Goal: Information Seeking & Learning: Learn about a topic

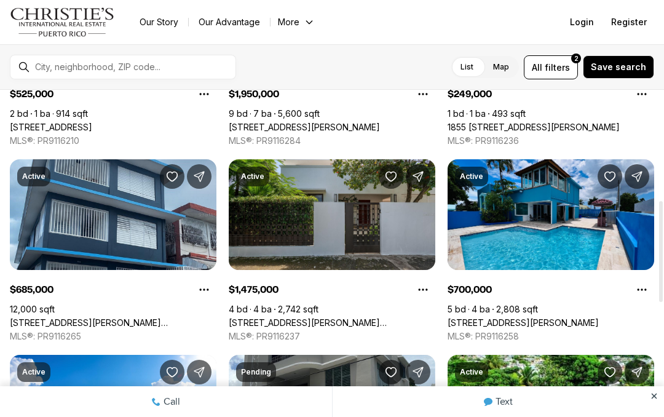
click at [531, 70] on button "All filters 2" at bounding box center [551, 67] width 54 height 24
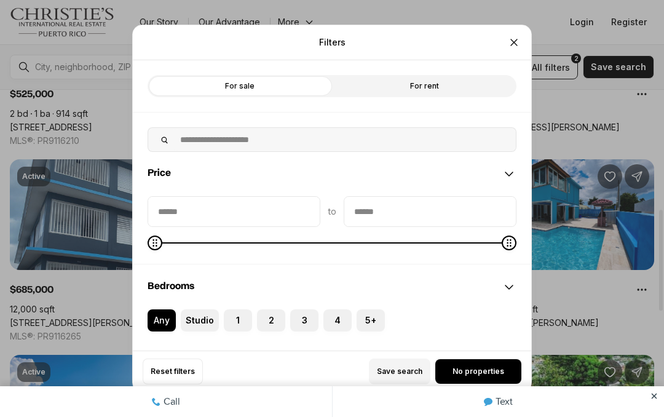
scroll to position [384, 0]
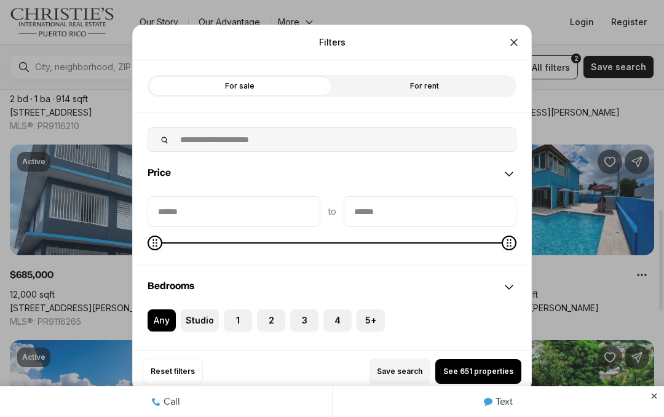
click at [517, 36] on icon "Close" at bounding box center [514, 42] width 12 height 12
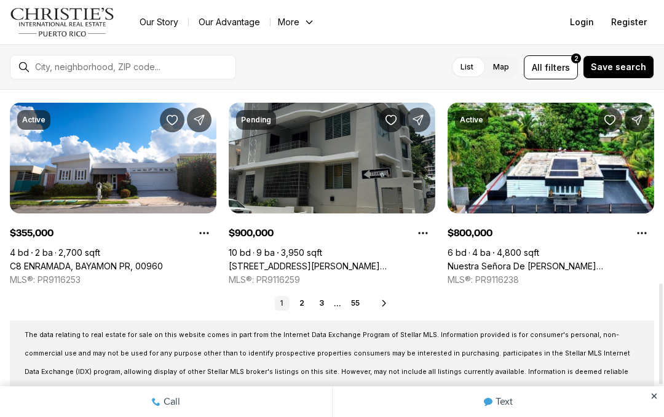
scroll to position [623, 0]
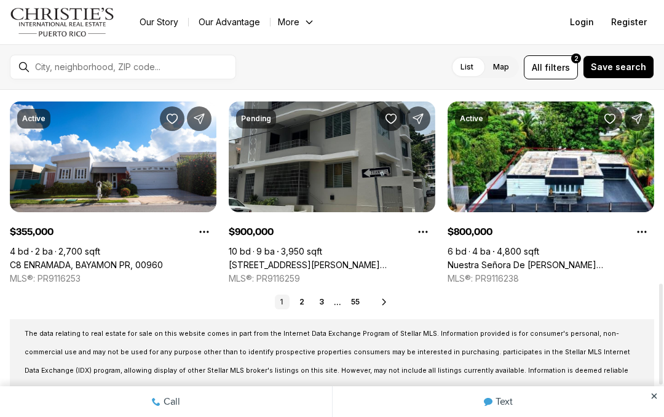
click at [298, 305] on link "2" at bounding box center [302, 302] width 15 height 15
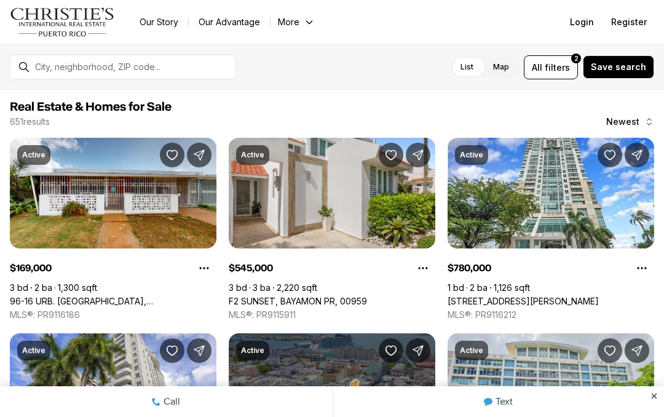
click at [113, 296] on link "96-16 URB. [GEOGRAPHIC_DATA], [GEOGRAPHIC_DATA], 00984" at bounding box center [113, 301] width 207 height 11
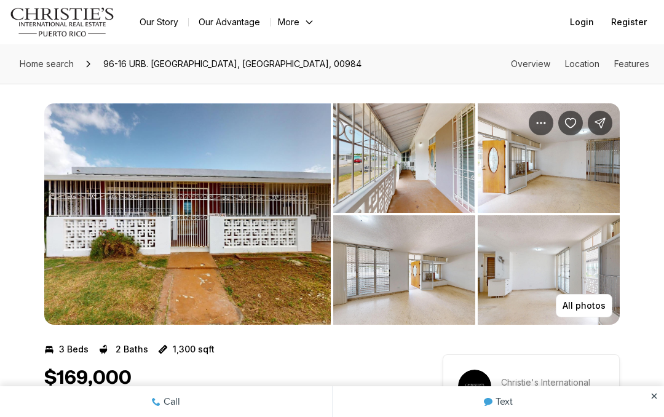
click at [446, 138] on img "View image gallery" at bounding box center [404, 157] width 142 height 109
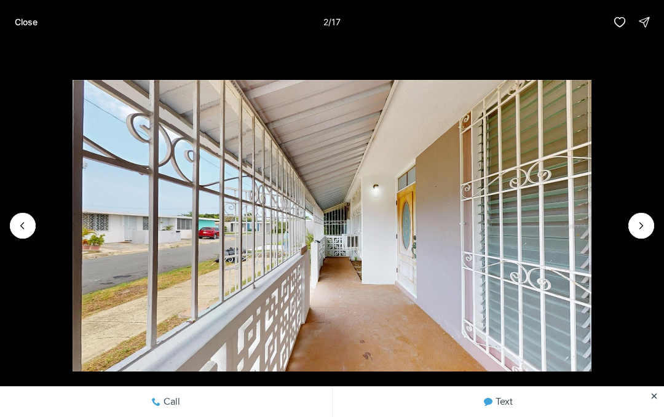
click at [643, 224] on icon "Next slide" at bounding box center [641, 226] width 12 height 12
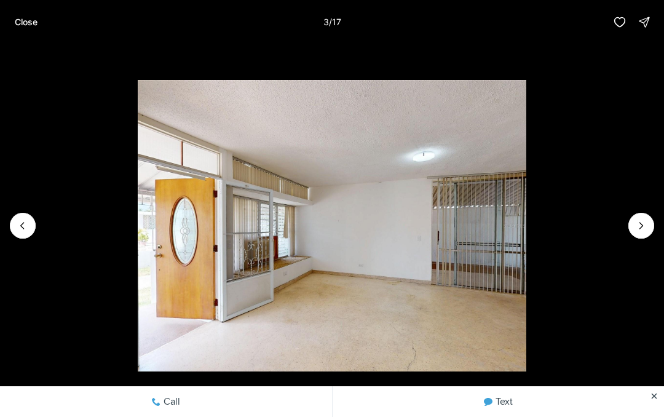
click at [642, 220] on icon "Next slide" at bounding box center [641, 226] width 12 height 12
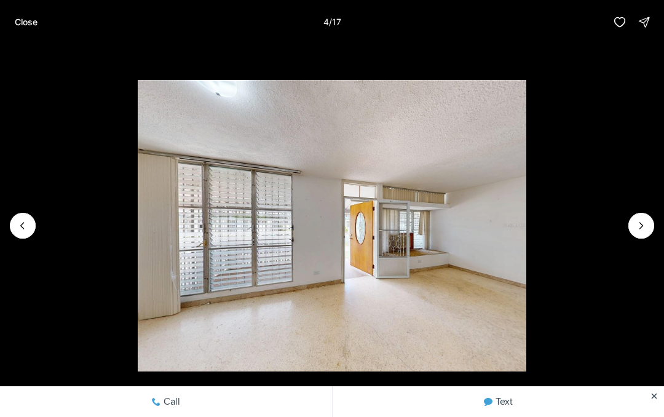
click at [636, 223] on icon "Next slide" at bounding box center [641, 226] width 12 height 12
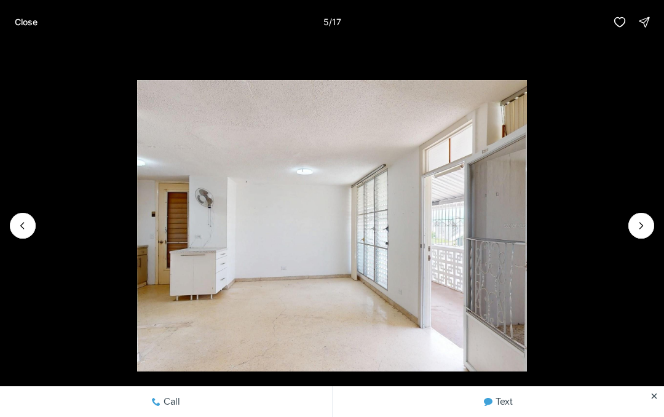
click at [526, 204] on img "5 of 17" at bounding box center [331, 226] width 389 height 292
click at [644, 223] on icon "Next slide" at bounding box center [641, 226] width 12 height 12
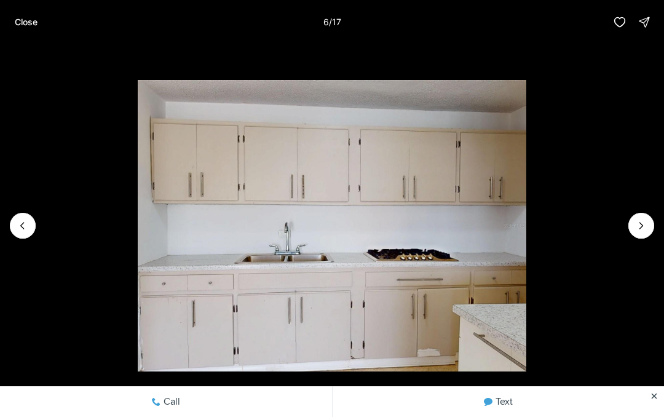
click at [636, 220] on icon "Next slide" at bounding box center [641, 226] width 12 height 12
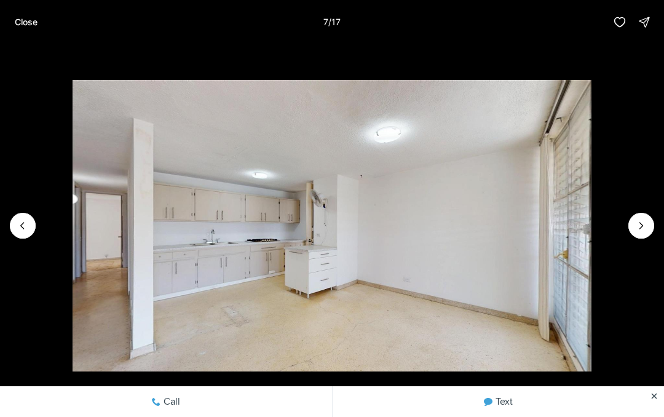
click at [638, 215] on button "Next slide" at bounding box center [641, 226] width 26 height 26
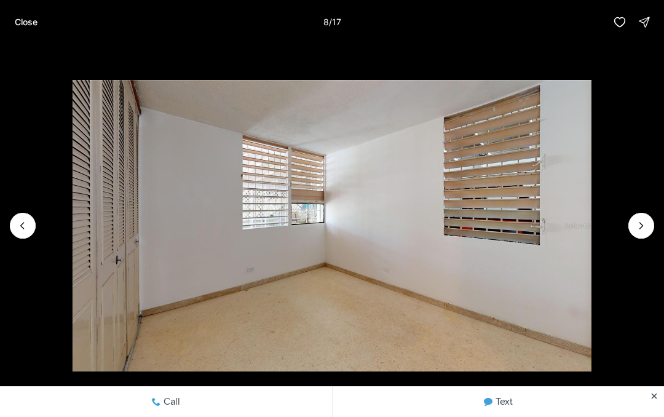
click at [638, 228] on icon "Next slide" at bounding box center [641, 226] width 12 height 12
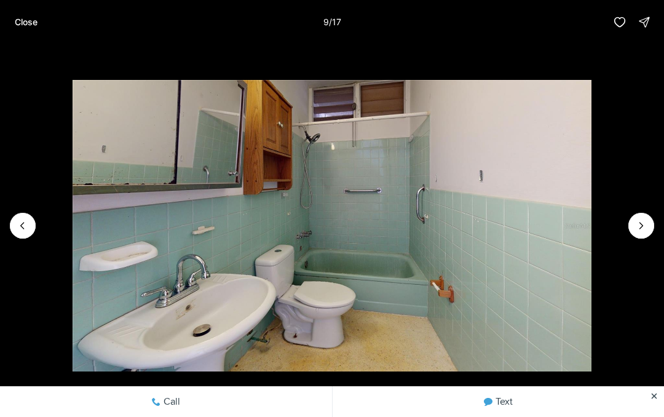
click at [633, 216] on button "Next slide" at bounding box center [641, 226] width 26 height 26
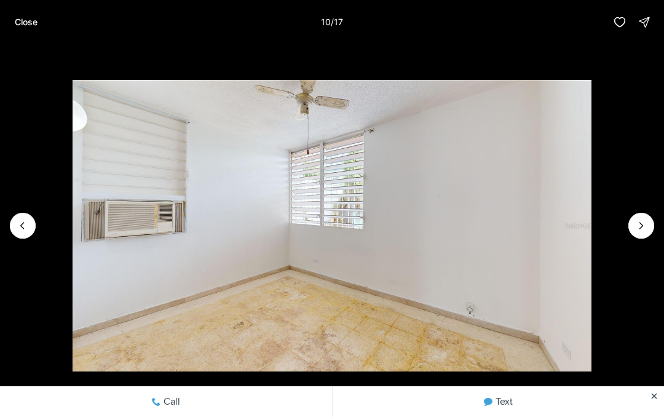
click at [636, 220] on icon "Next slide" at bounding box center [641, 226] width 12 height 12
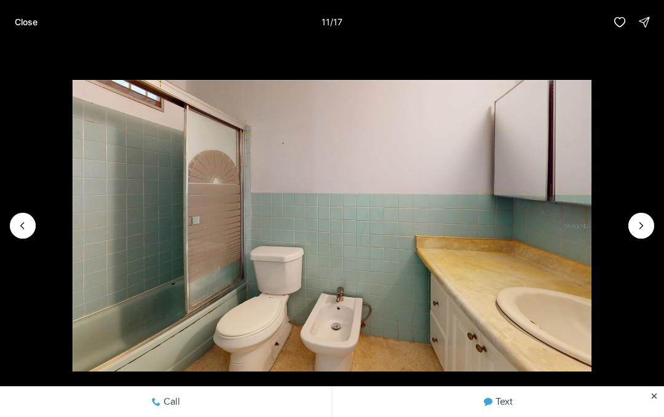
click at [633, 217] on button "Next slide" at bounding box center [641, 226] width 26 height 26
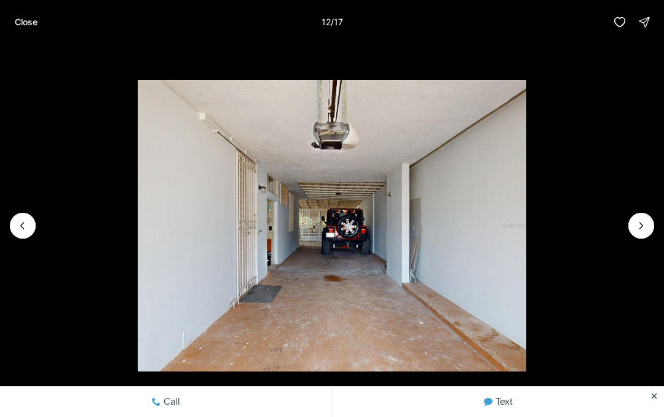
click at [633, 218] on button "Next slide" at bounding box center [641, 226] width 26 height 26
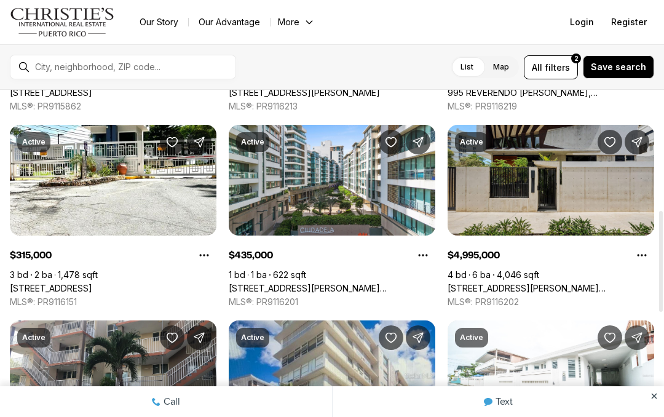
click at [578, 63] on button "All filters 2" at bounding box center [551, 67] width 54 height 24
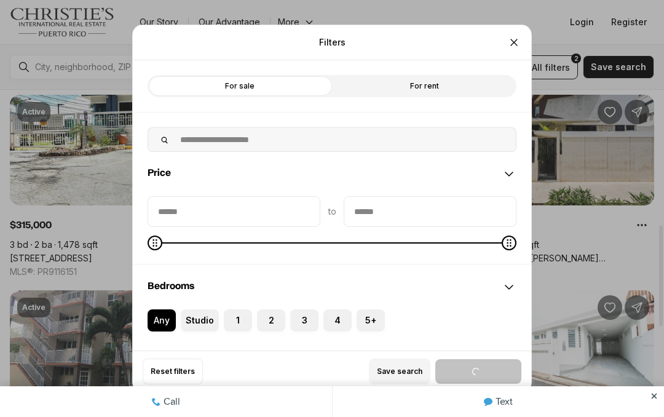
scroll to position [434, 0]
click at [513, 36] on icon "Close" at bounding box center [514, 42] width 12 height 12
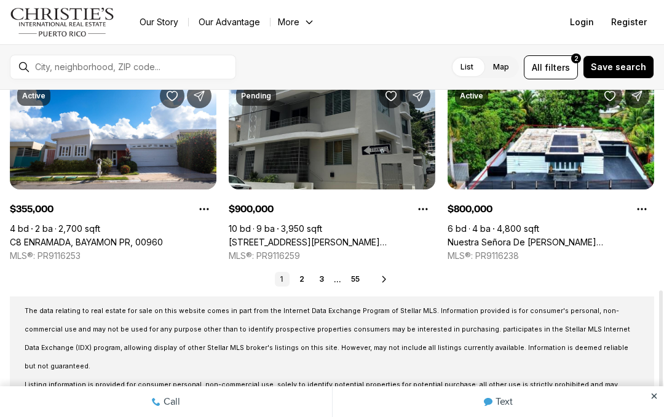
scroll to position [646, 0]
click at [300, 281] on link "2" at bounding box center [302, 279] width 15 height 15
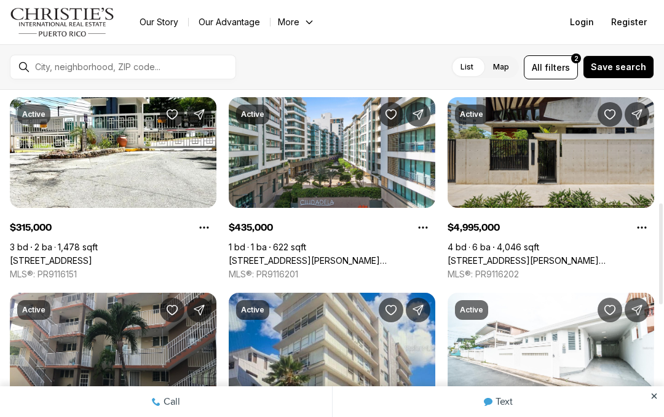
click at [542, 69] on span "All" at bounding box center [537, 67] width 10 height 13
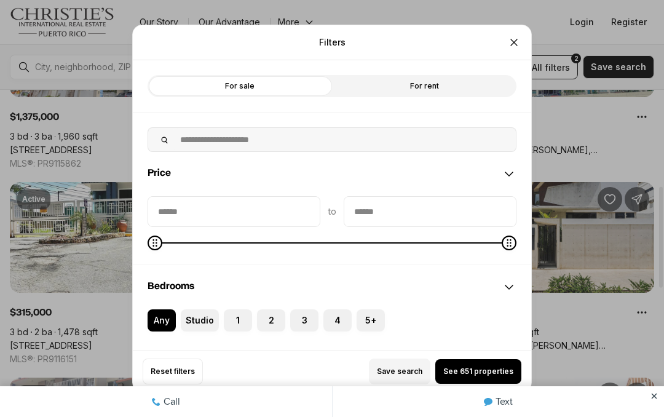
scroll to position [296, 0]
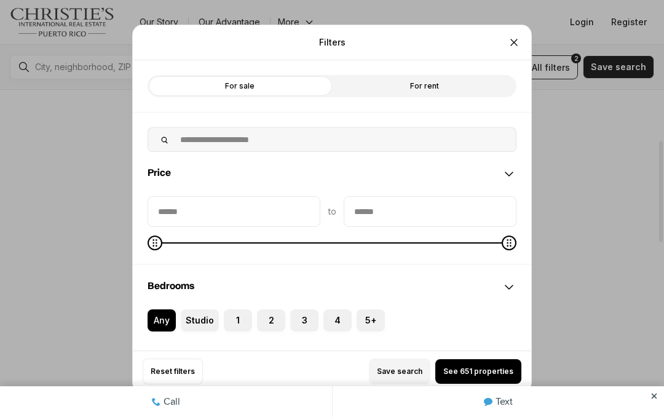
click at [513, 30] on button "Close" at bounding box center [514, 42] width 25 height 25
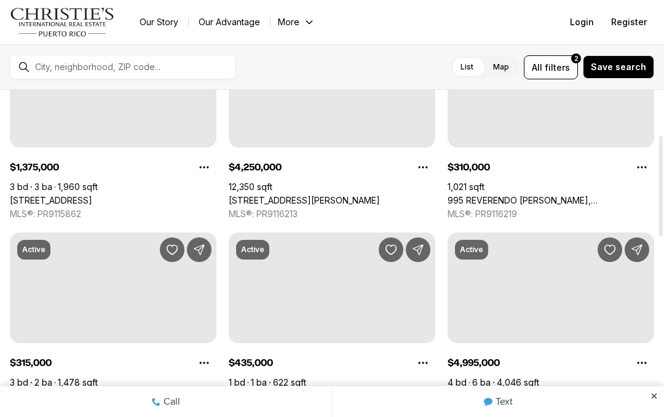
scroll to position [0, 0]
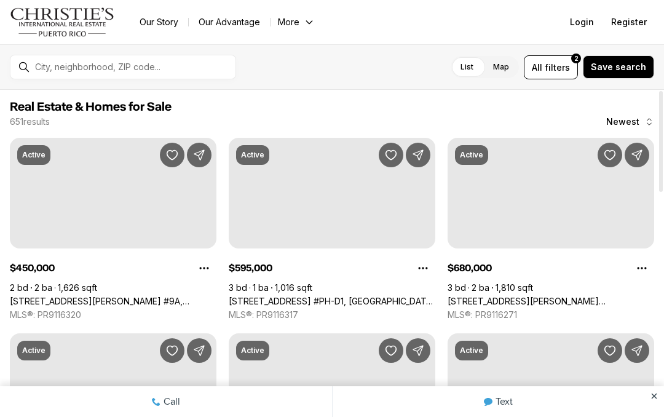
click at [510, 16] on ul "Our Story Our Advantage More Specialists Exclusive Properties Contact Us Resour…" at bounding box center [391, 22] width 523 height 17
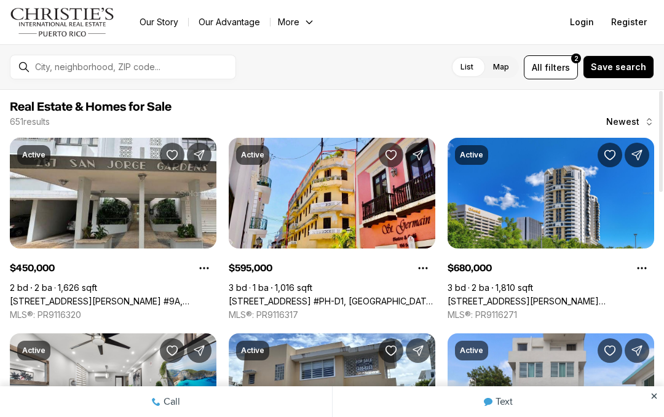
click at [561, 69] on span "filters" at bounding box center [557, 67] width 25 height 13
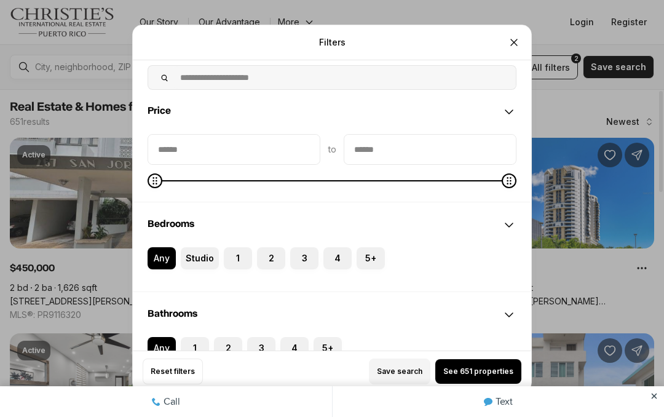
scroll to position [63, 0]
click at [192, 247] on button "Studio" at bounding box center [187, 253] width 12 height 12
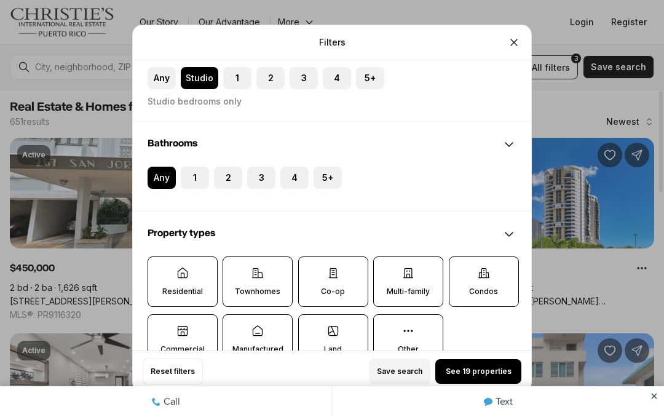
scroll to position [233, 0]
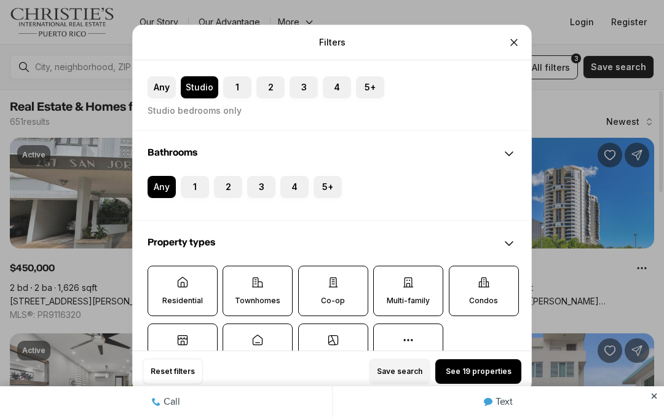
click at [159, 106] on label "Studio bedrooms only" at bounding box center [195, 111] width 94 height 10
click at [151, 98] on div "Studio bedrooms only" at bounding box center [340, 106] width 384 height 17
click at [153, 76] on button "Any" at bounding box center [154, 82] width 12 height 12
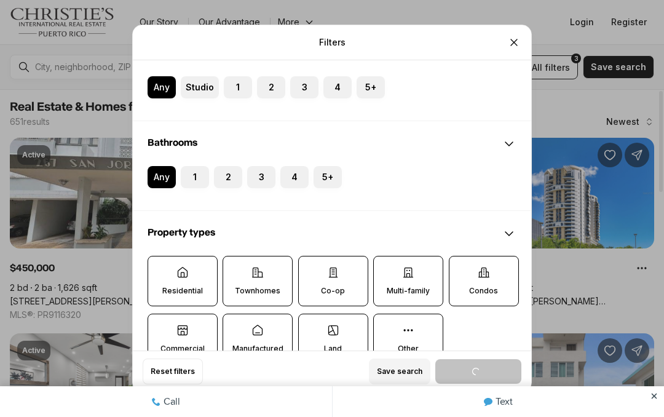
scroll to position [120, 0]
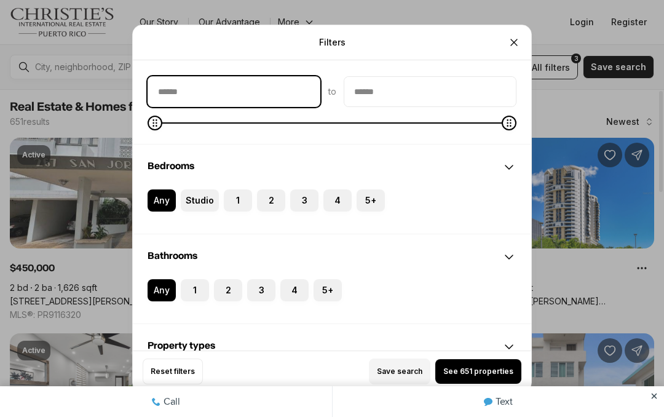
click at [167, 77] on input "priceMin" at bounding box center [234, 92] width 172 height 30
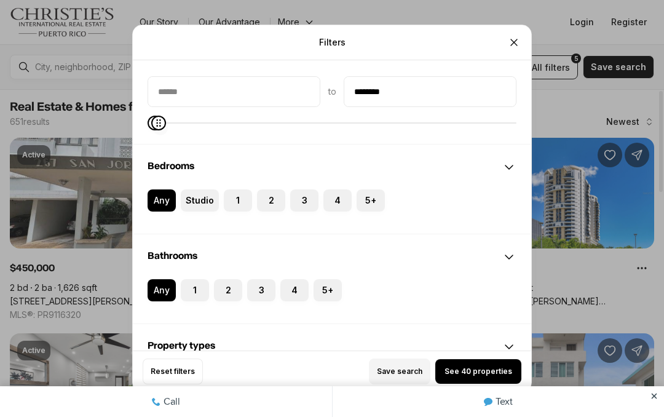
type input "********"
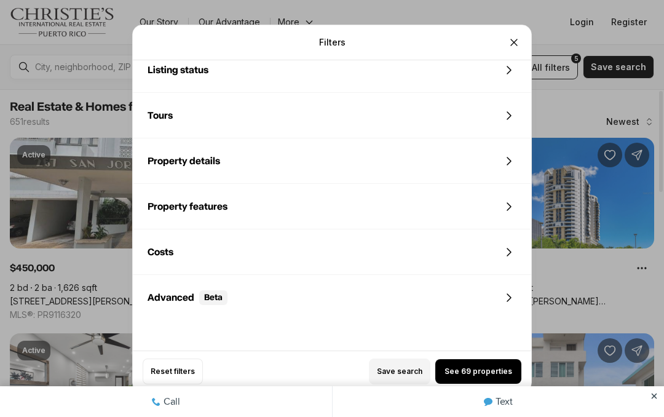
scroll to position [561, 0]
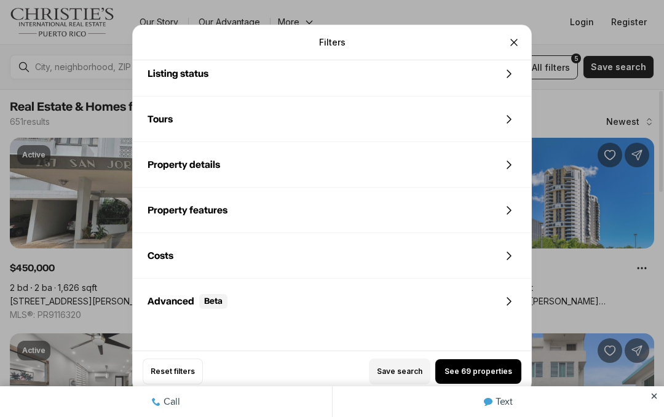
click at [501, 384] on button "See 69 properties" at bounding box center [478, 371] width 86 height 25
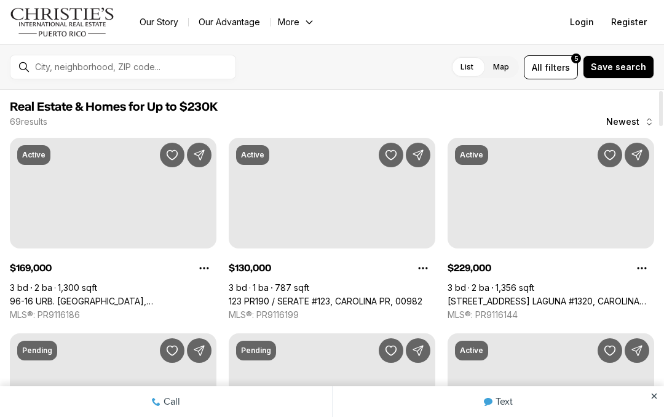
click at [509, 387] on link "Text" at bounding box center [499, 401] width 332 height 31
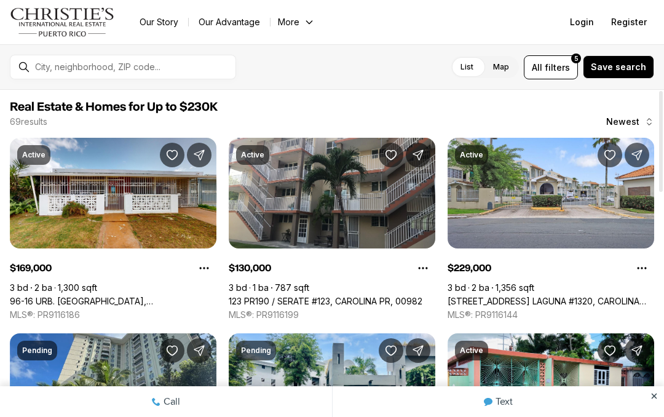
click at [398, 296] on link "123 PR190 / SERATE #123, CAROLINA PR, 00982" at bounding box center [326, 301] width 194 height 11
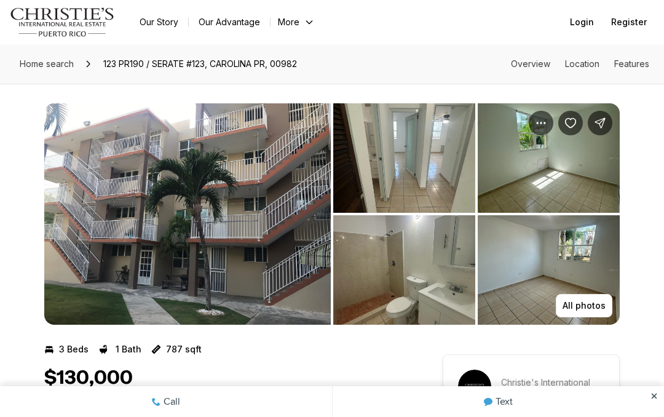
click at [436, 151] on img "View image gallery" at bounding box center [404, 157] width 142 height 109
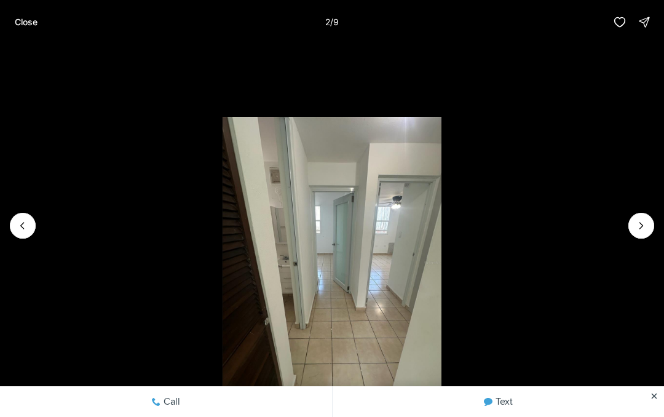
click at [645, 223] on icon "Next slide" at bounding box center [641, 226] width 12 height 12
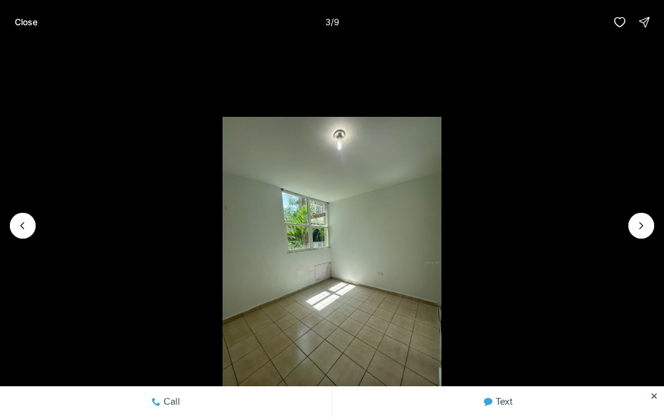
click at [637, 221] on icon "Next slide" at bounding box center [641, 226] width 12 height 12
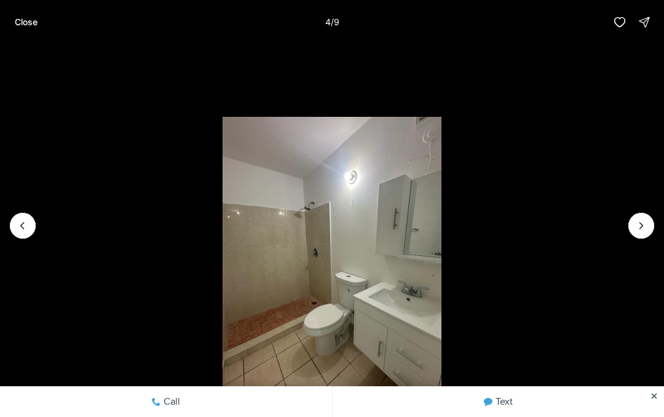
click at [636, 216] on button "Next slide" at bounding box center [641, 226] width 26 height 26
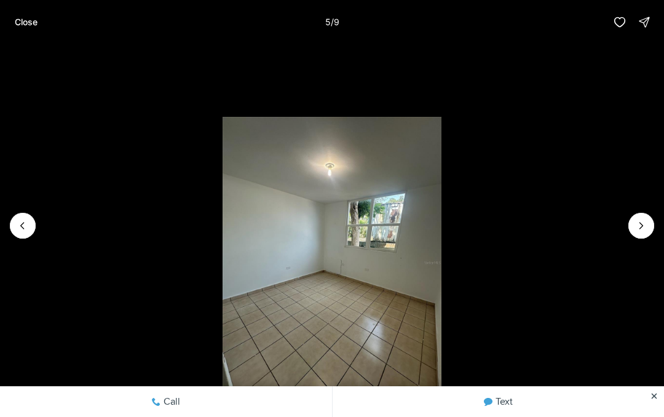
click at [638, 217] on button "Next slide" at bounding box center [641, 226] width 26 height 26
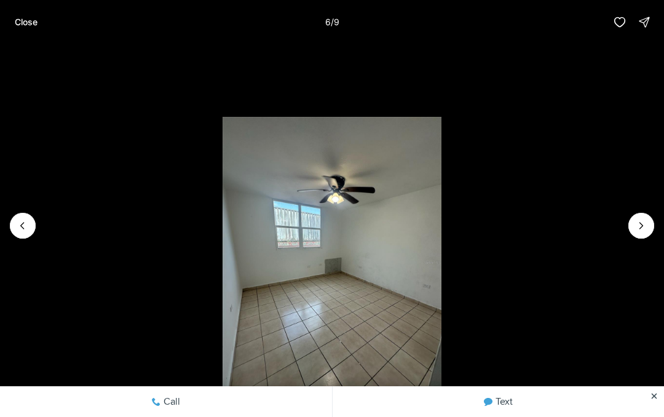
click at [640, 217] on button "Next slide" at bounding box center [641, 226] width 26 height 26
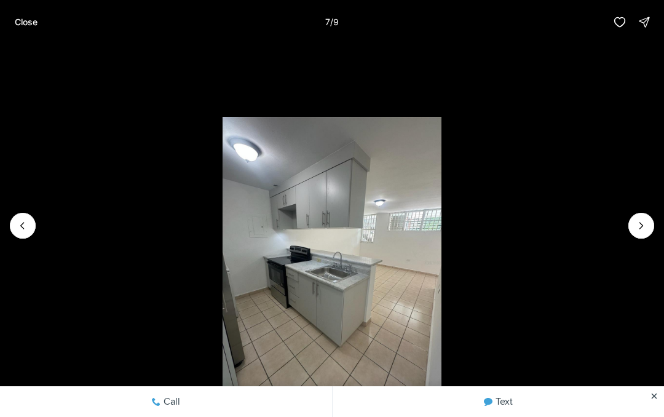
click at [639, 217] on button "Next slide" at bounding box center [641, 226] width 26 height 26
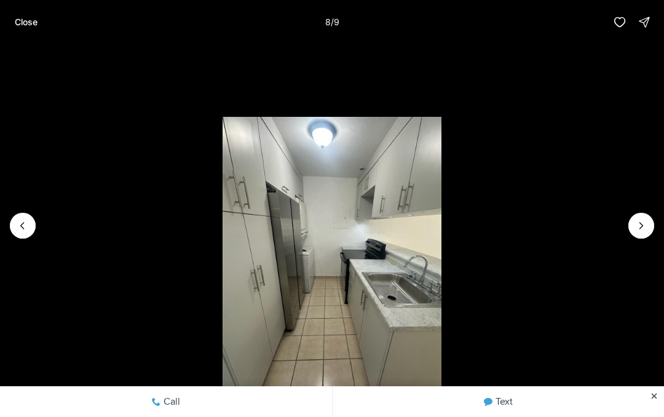
click at [26, 229] on icon "Previous slide" at bounding box center [23, 226] width 12 height 12
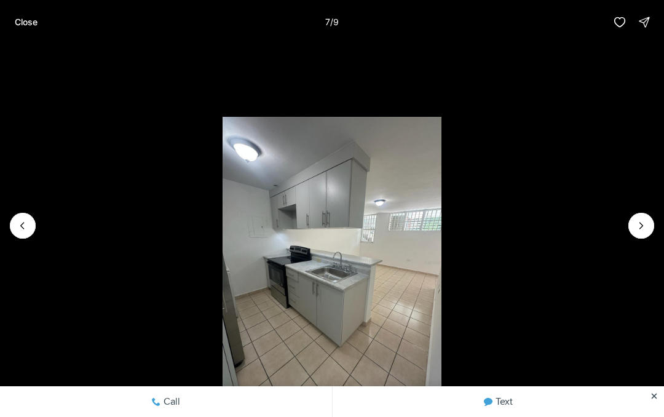
click at [637, 213] on button "Next slide" at bounding box center [641, 226] width 26 height 26
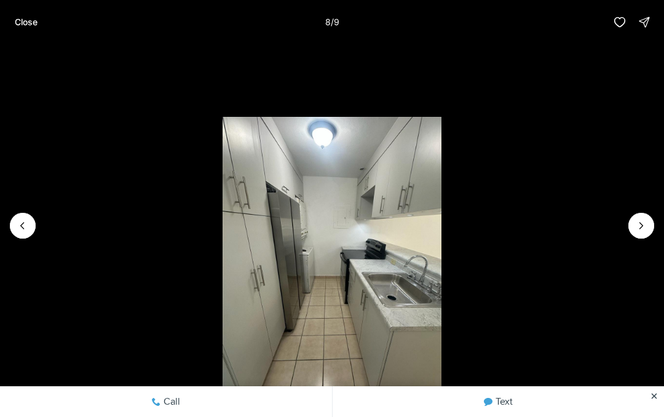
click at [638, 215] on button "Next slide" at bounding box center [641, 226] width 26 height 26
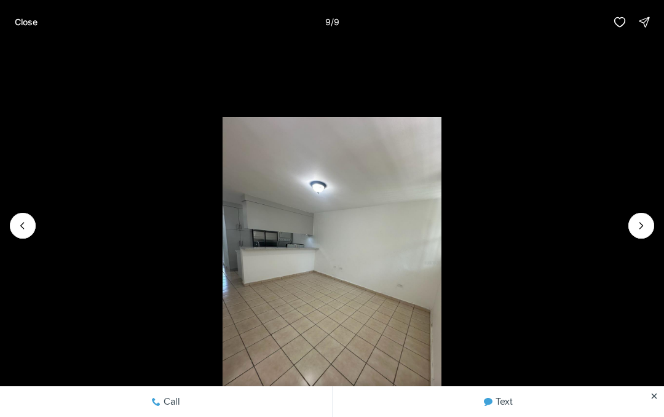
click at [638, 212] on li "9 of 9" at bounding box center [332, 225] width 664 height 363
click at [639, 212] on li "9 of 9" at bounding box center [332, 225] width 664 height 363
click at [641, 221] on div at bounding box center [641, 226] width 26 height 26
click at [17, 231] on icon "Previous slide" at bounding box center [23, 226] width 12 height 12
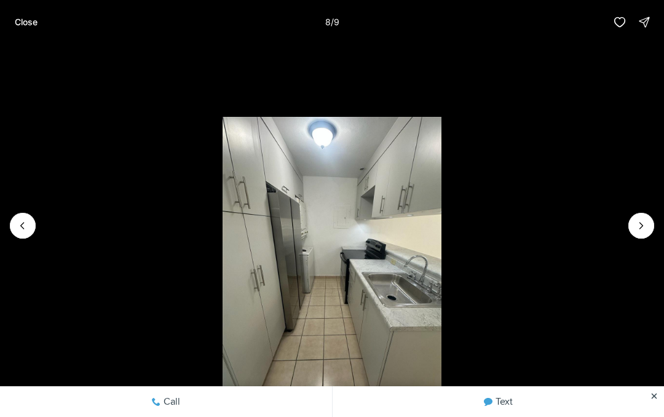
click at [22, 226] on icon "Previous slide" at bounding box center [23, 226] width 12 height 12
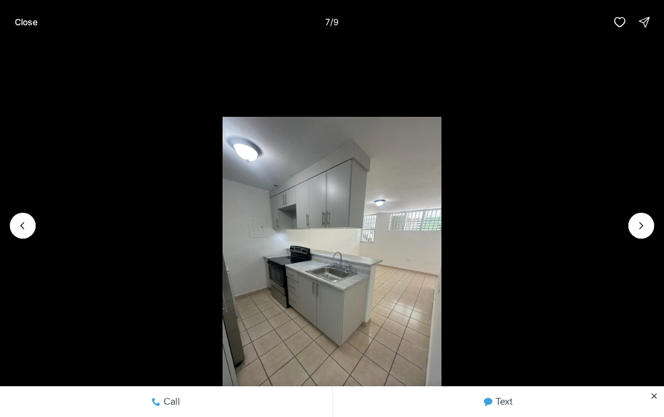
click at [23, 222] on icon "Previous slide" at bounding box center [23, 226] width 12 height 12
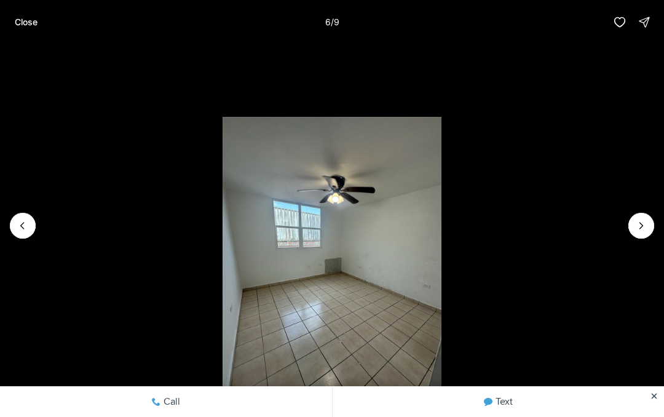
click at [20, 220] on icon "Previous slide" at bounding box center [23, 226] width 12 height 12
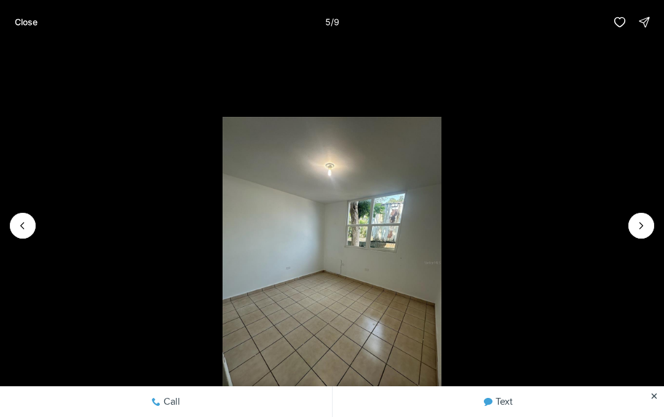
click at [13, 216] on button "Previous slide" at bounding box center [23, 226] width 26 height 26
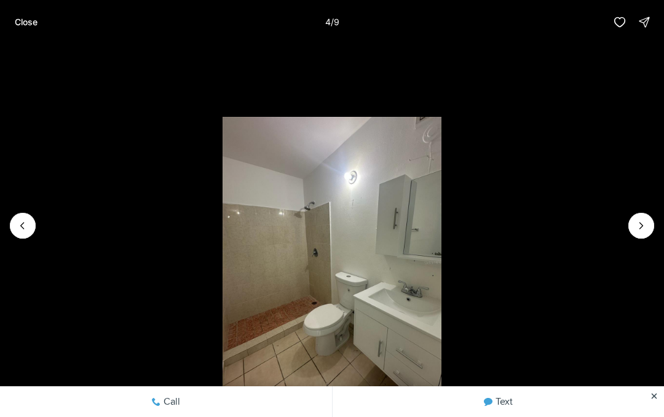
click at [21, 22] on p "Close" at bounding box center [26, 22] width 23 height 10
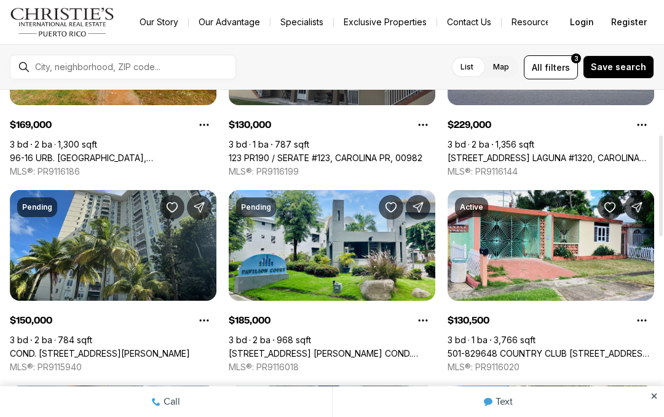
scroll to position [144, 0]
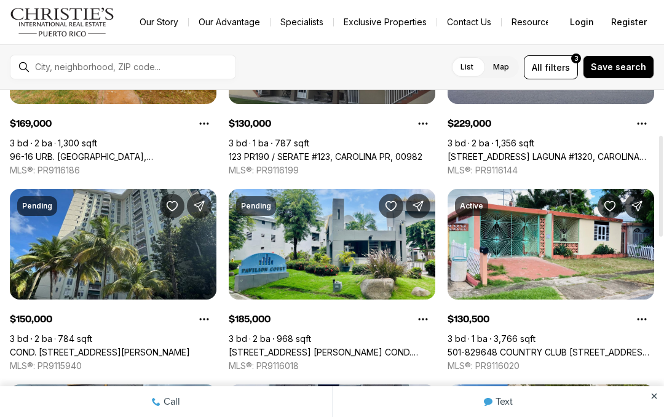
click at [567, 65] on span "filters" at bounding box center [557, 67] width 25 height 13
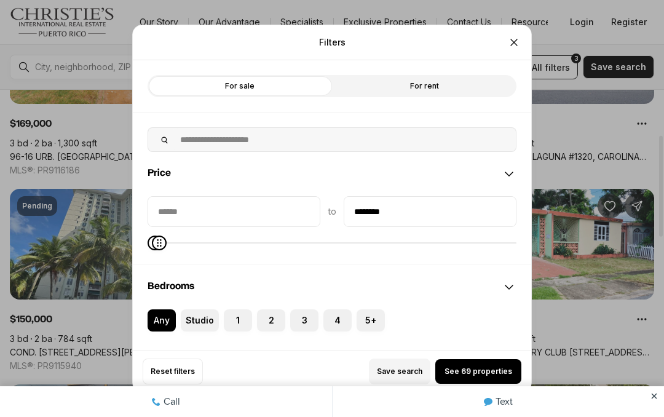
click at [205, 309] on label "Studio" at bounding box center [200, 320] width 38 height 22
click at [193, 309] on button "Studio" at bounding box center [187, 315] width 12 height 12
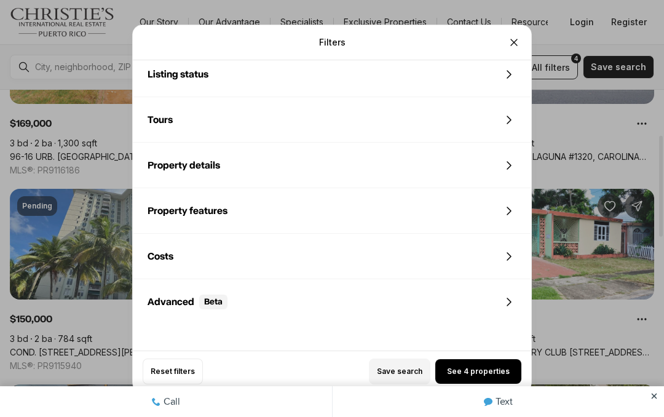
scroll to position [569, 0]
click at [494, 383] on div "Reset filters Save search See 4 properties" at bounding box center [332, 370] width 398 height 41
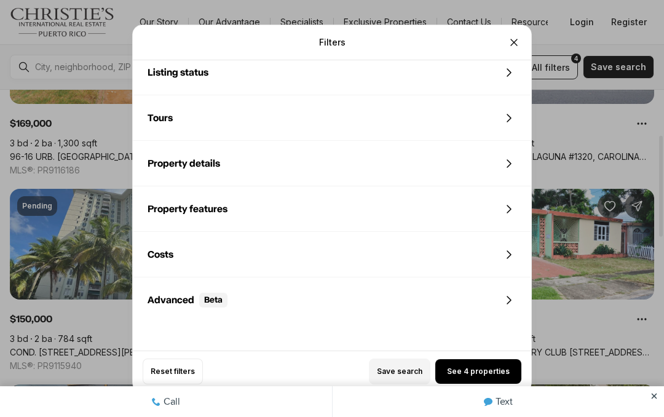
click at [480, 379] on div "Reset filters Save search See 4 properties" at bounding box center [332, 370] width 398 height 41
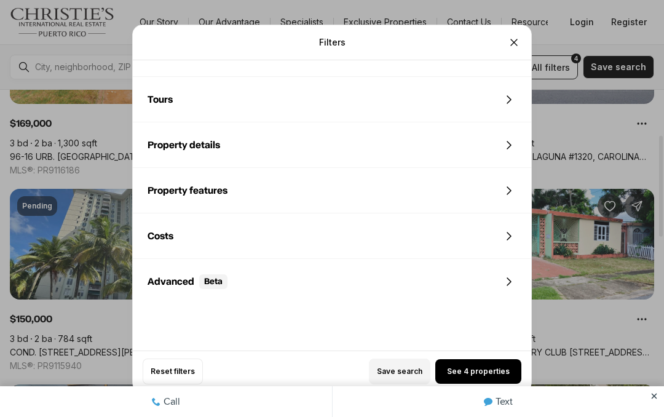
scroll to position [574, 0]
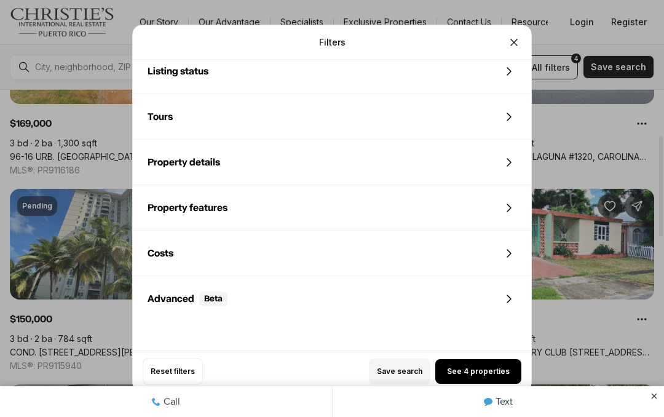
click at [493, 384] on button "See 4 properties" at bounding box center [478, 371] width 86 height 25
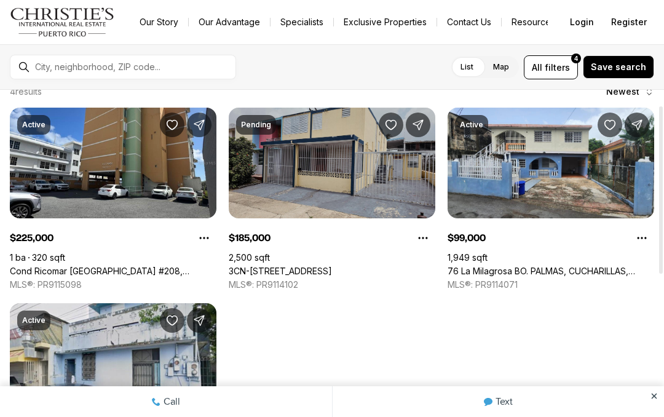
scroll to position [30, 0]
click at [332, 266] on link "3CN-[STREET_ADDRESS]" at bounding box center [280, 271] width 103 height 11
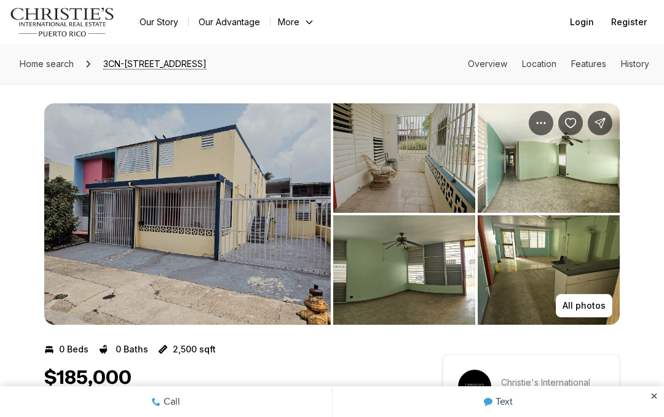
click at [443, 149] on img "View image gallery" at bounding box center [404, 157] width 142 height 109
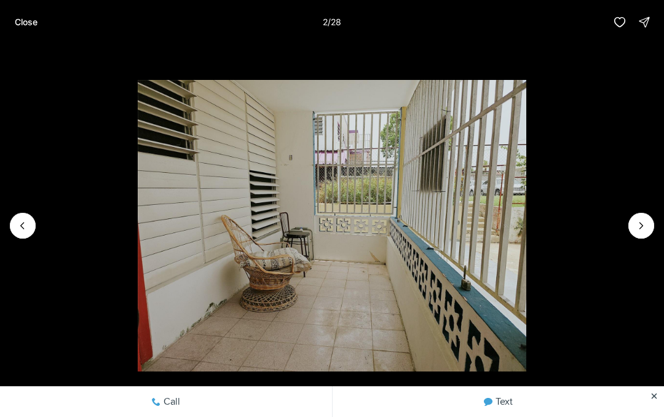
click at [641, 223] on icon "Next slide" at bounding box center [641, 226] width 12 height 12
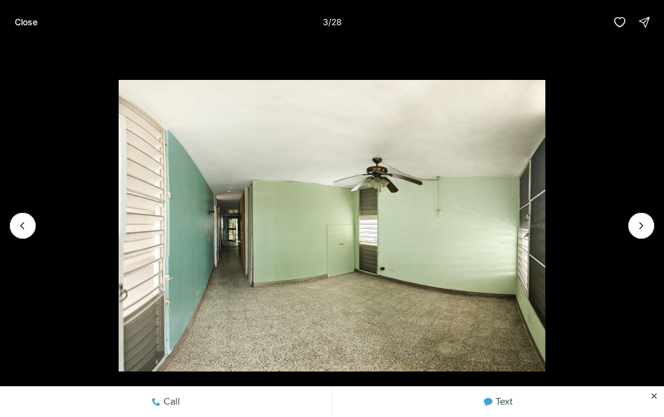
click at [546, 220] on img "3 of 28" at bounding box center [332, 226] width 427 height 292
click at [643, 223] on icon "Next slide" at bounding box center [641, 226] width 12 height 12
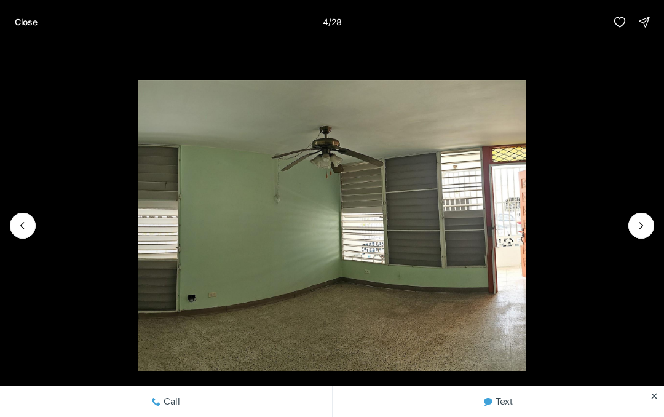
click at [641, 227] on icon "Next slide" at bounding box center [641, 226] width 3 height 6
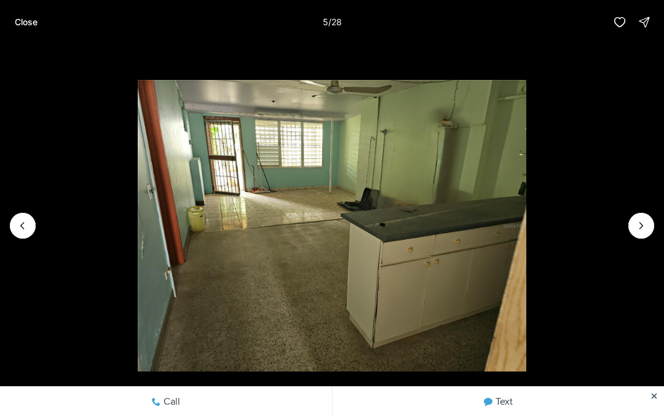
click at [641, 221] on icon "Next slide" at bounding box center [641, 226] width 12 height 12
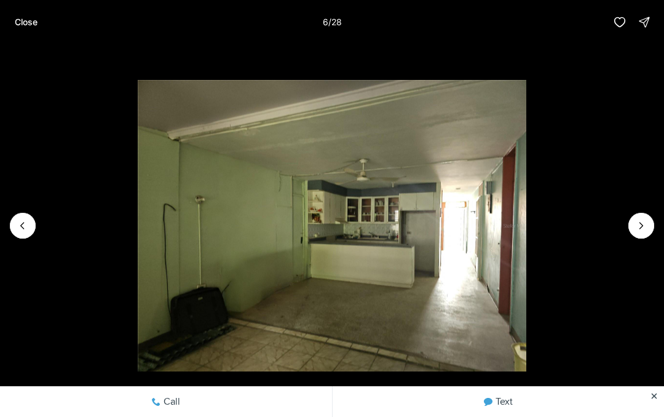
click at [644, 221] on icon "Next slide" at bounding box center [641, 226] width 12 height 12
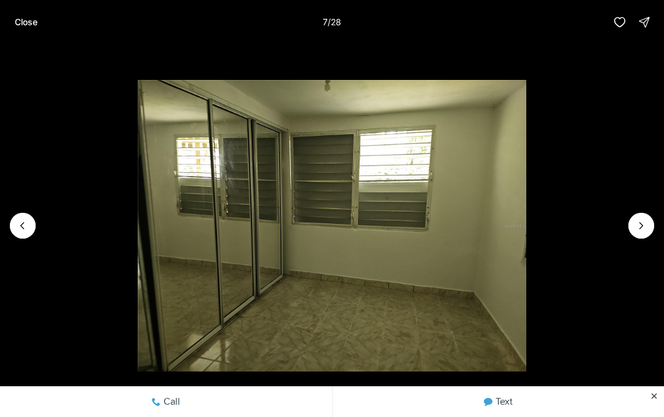
click at [643, 217] on button "Next slide" at bounding box center [641, 226] width 26 height 26
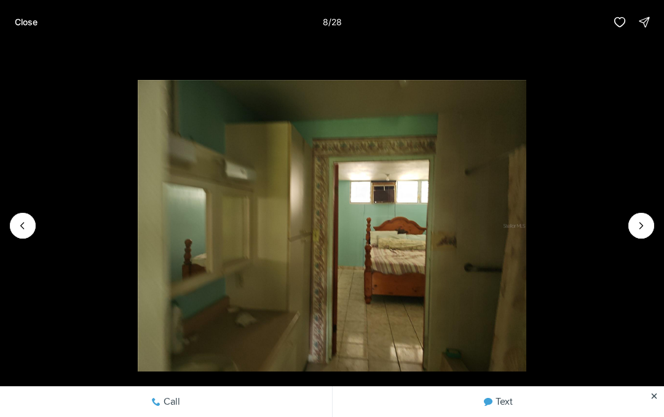
click at [638, 215] on button "Next slide" at bounding box center [641, 226] width 26 height 26
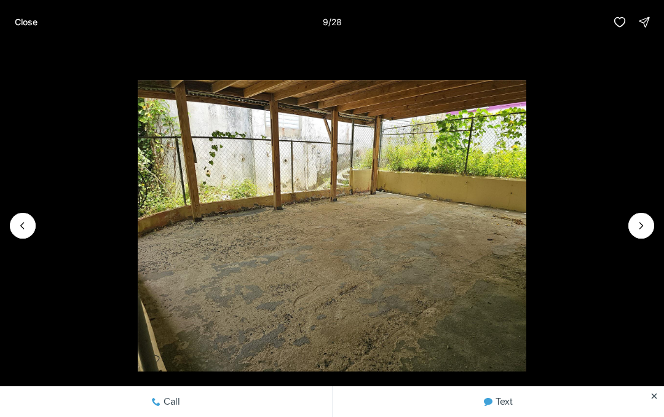
click at [639, 216] on button "Next slide" at bounding box center [641, 226] width 26 height 26
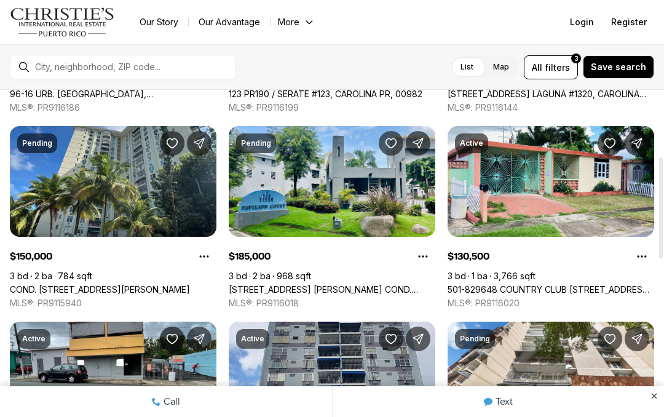
scroll to position [219, 0]
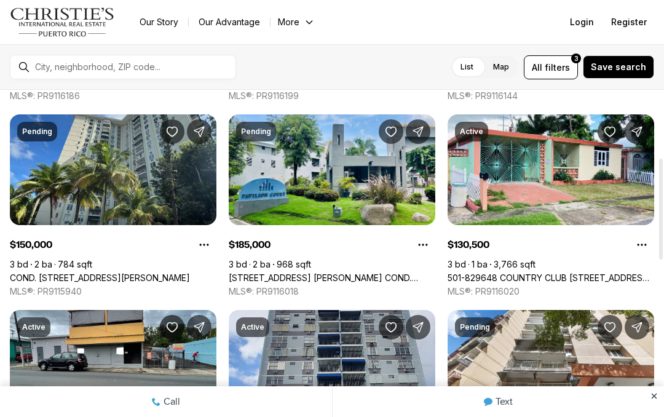
click at [615, 272] on link "501-829648 COUNTRY CLUB [STREET_ADDRESS][PERSON_NAME][PERSON_NAME]" at bounding box center [551, 277] width 207 height 11
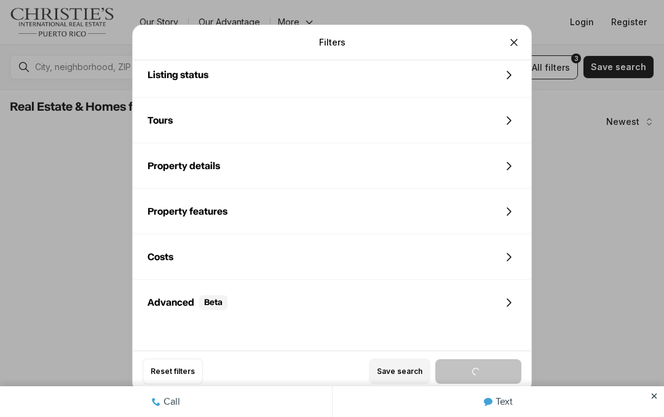
click at [184, 384] on div "Reset filters Save search" at bounding box center [332, 370] width 398 height 41
click at [183, 384] on div "Reset filters Save search" at bounding box center [332, 370] width 398 height 41
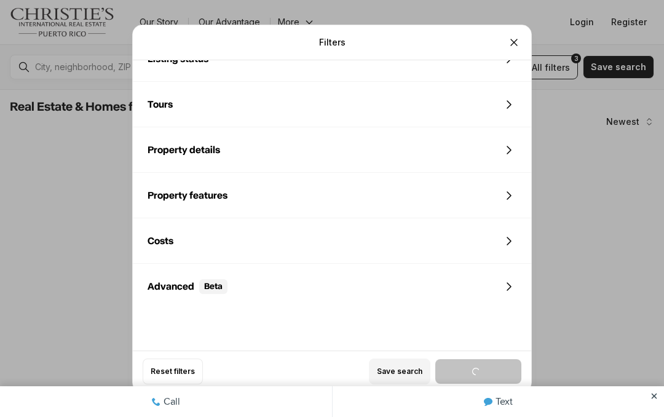
click at [164, 384] on button "Reset filters" at bounding box center [173, 371] width 60 height 26
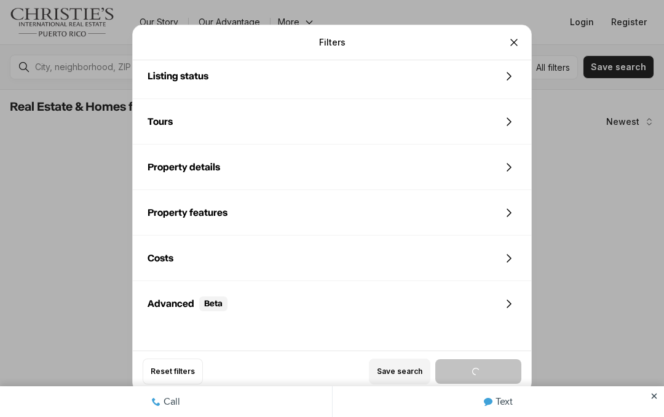
scroll to position [560, 0]
click at [162, 382] on div "Reset filters Save search" at bounding box center [332, 370] width 398 height 41
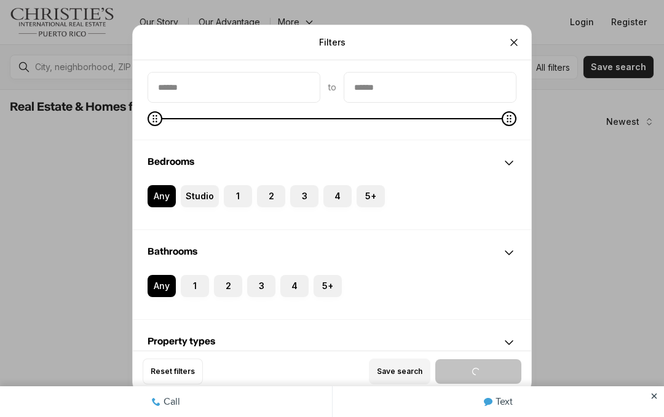
scroll to position [37, 0]
